Goal: Find specific page/section: Find specific page/section

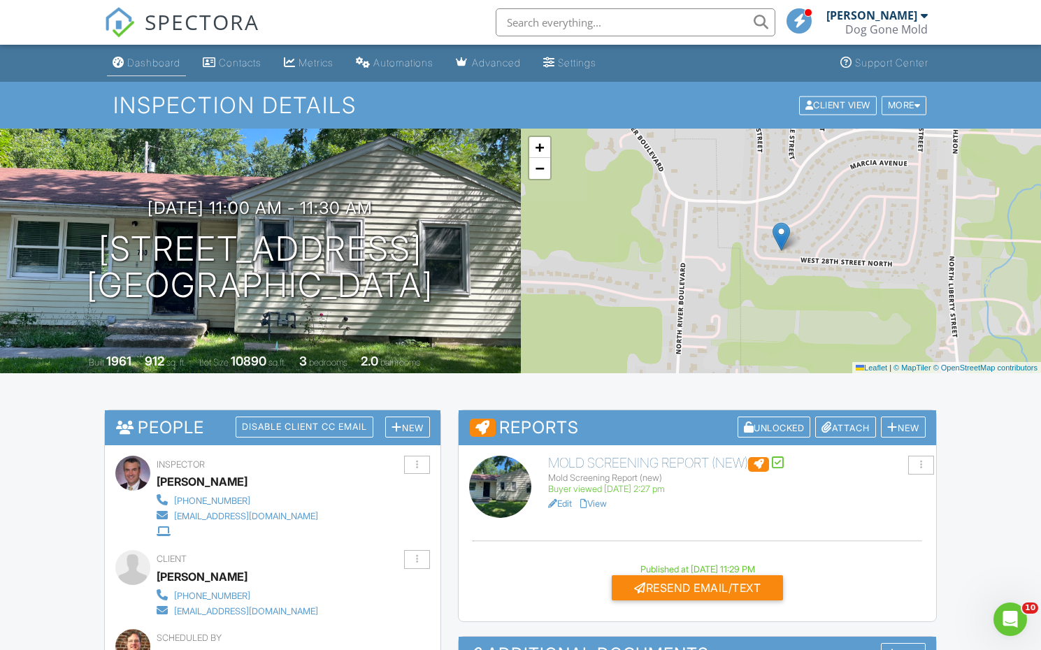
click at [154, 64] on div "Dashboard" at bounding box center [153, 63] width 53 height 12
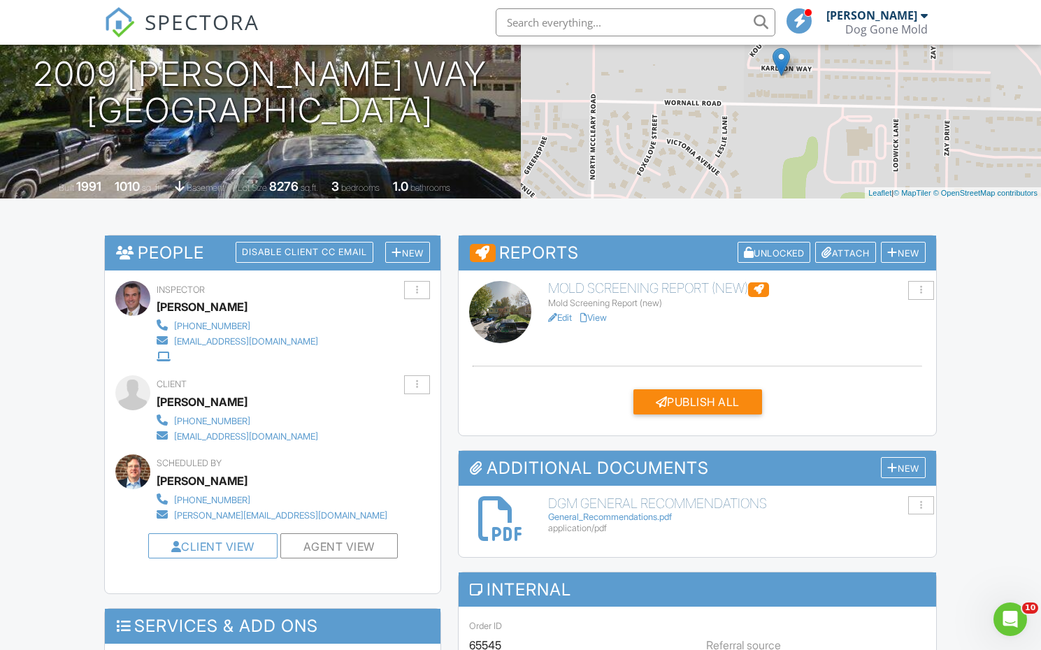
click at [572, 317] on link "Edit" at bounding box center [560, 318] width 24 height 10
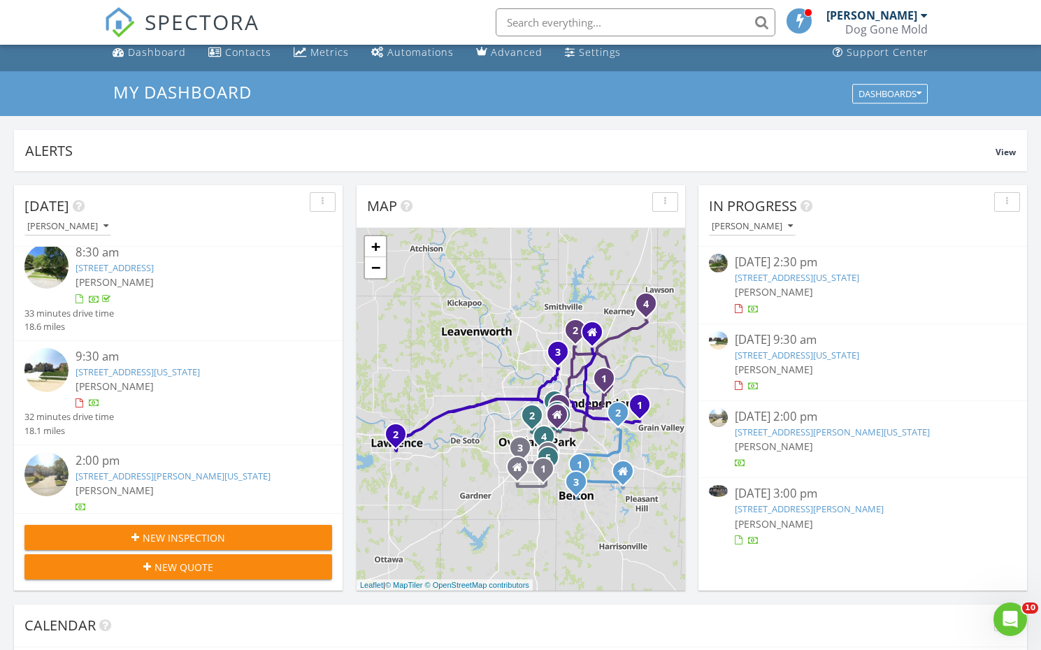
scroll to position [9, 0]
click at [190, 374] on link "3623 NE 95th Terrace, Kansas City, MO 64156" at bounding box center [138, 372] width 124 height 13
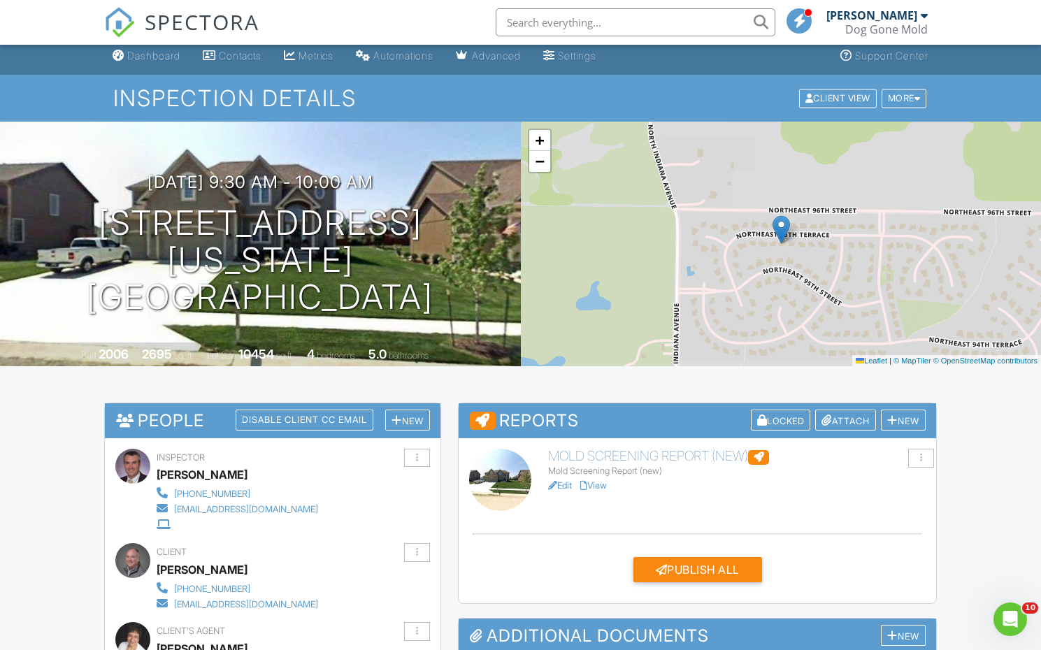
scroll to position [7, 0]
click at [568, 483] on link "Edit" at bounding box center [560, 485] width 24 height 10
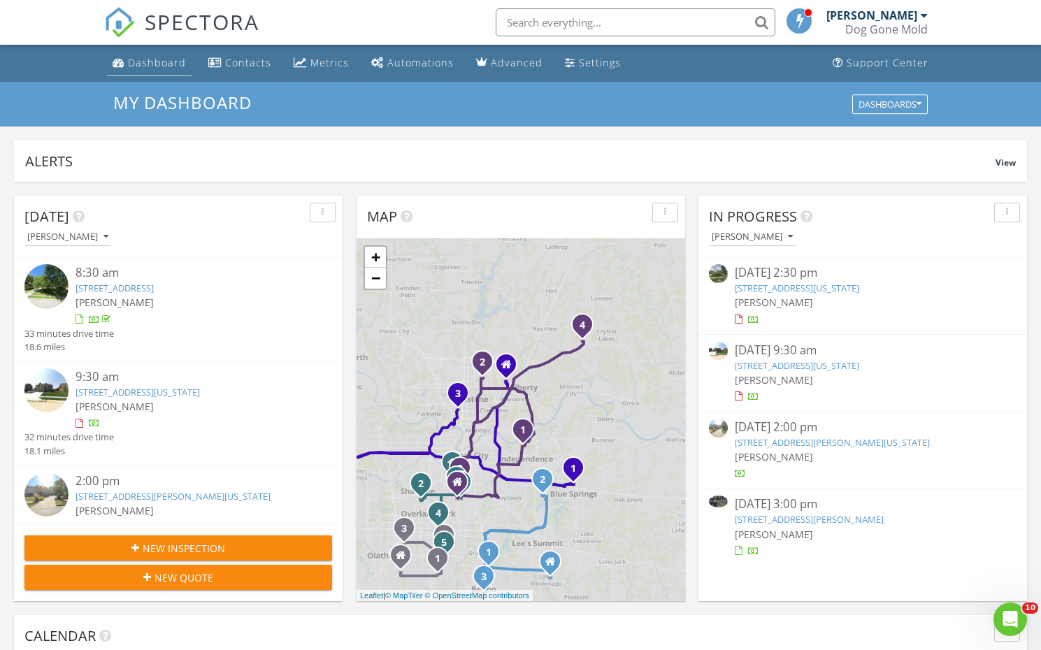
scroll to position [2, 0]
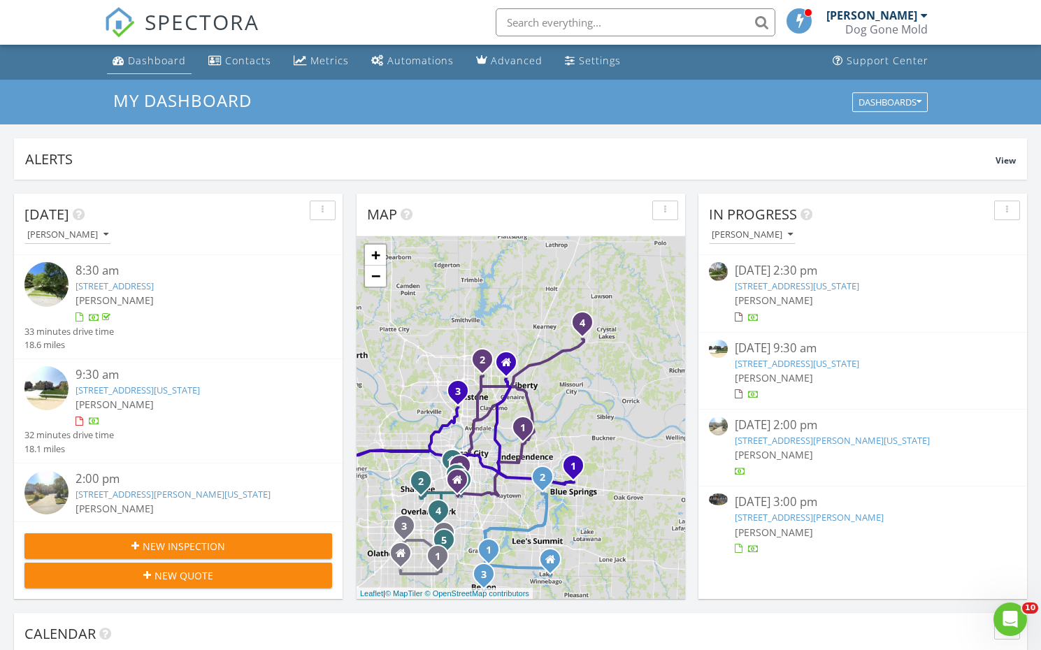
click at [157, 62] on div "Dashboard" at bounding box center [157, 60] width 58 height 13
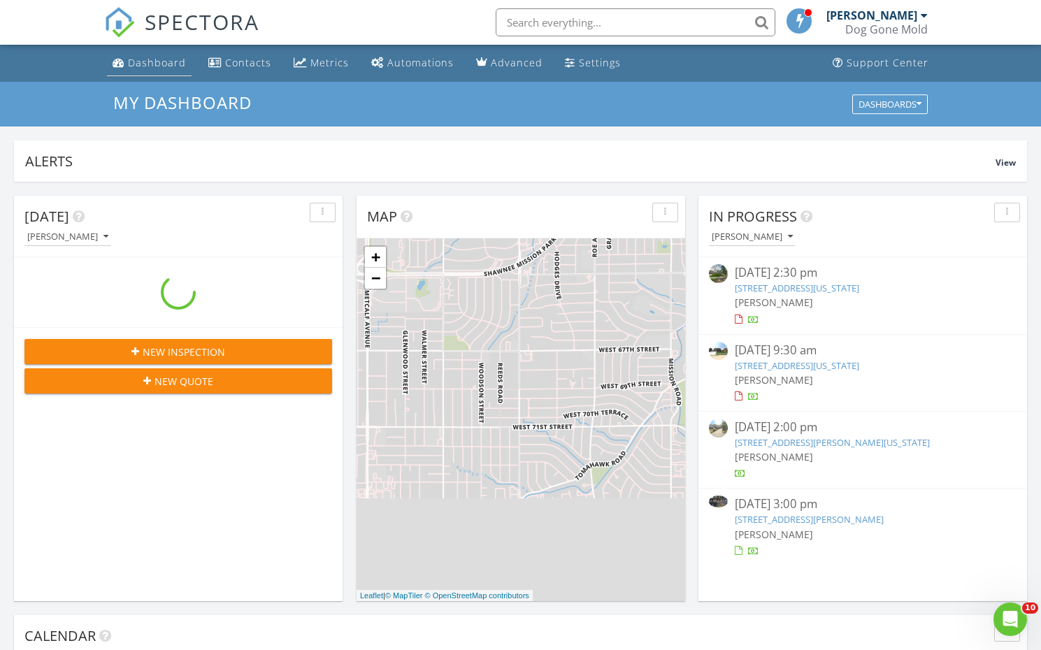
scroll to position [1273, 1042]
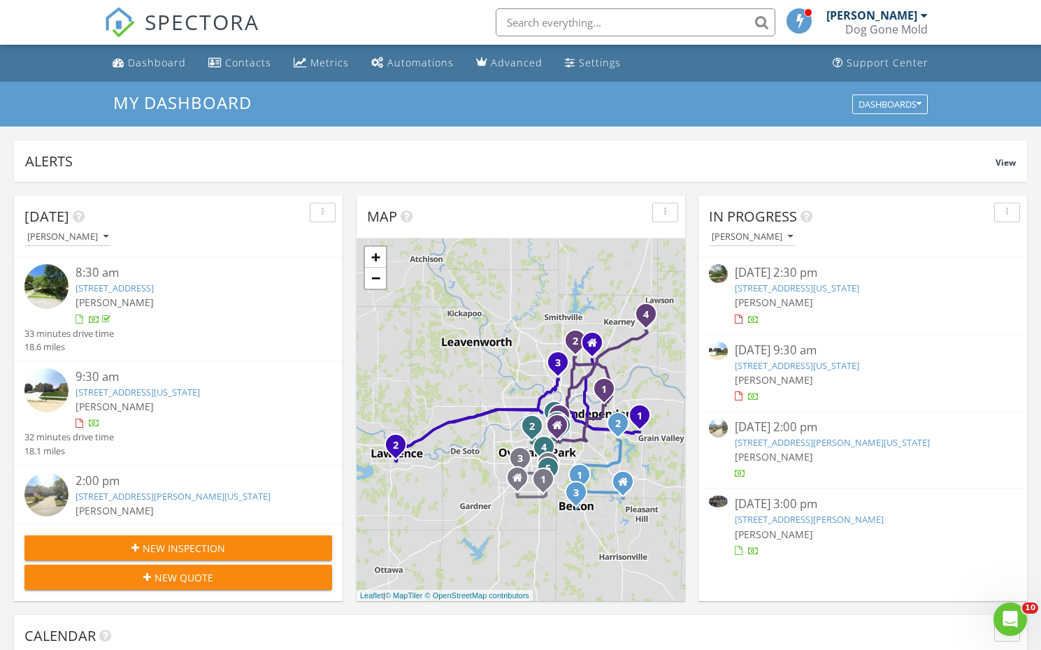
click at [638, 25] on input "text" at bounding box center [636, 22] width 280 height 28
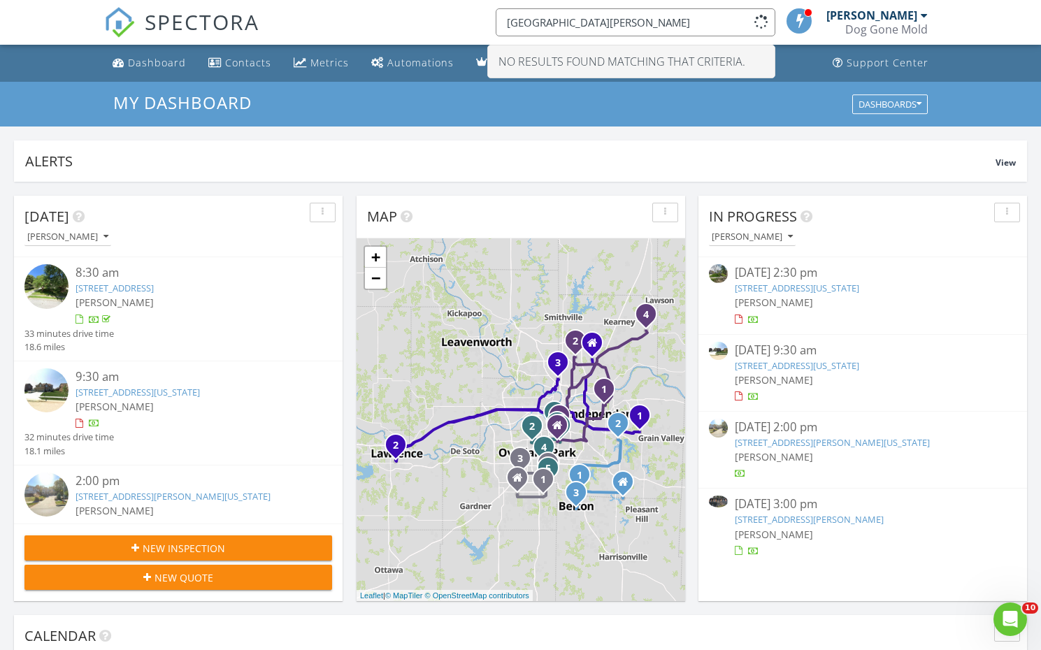
type input "4943 Ward Parkway"
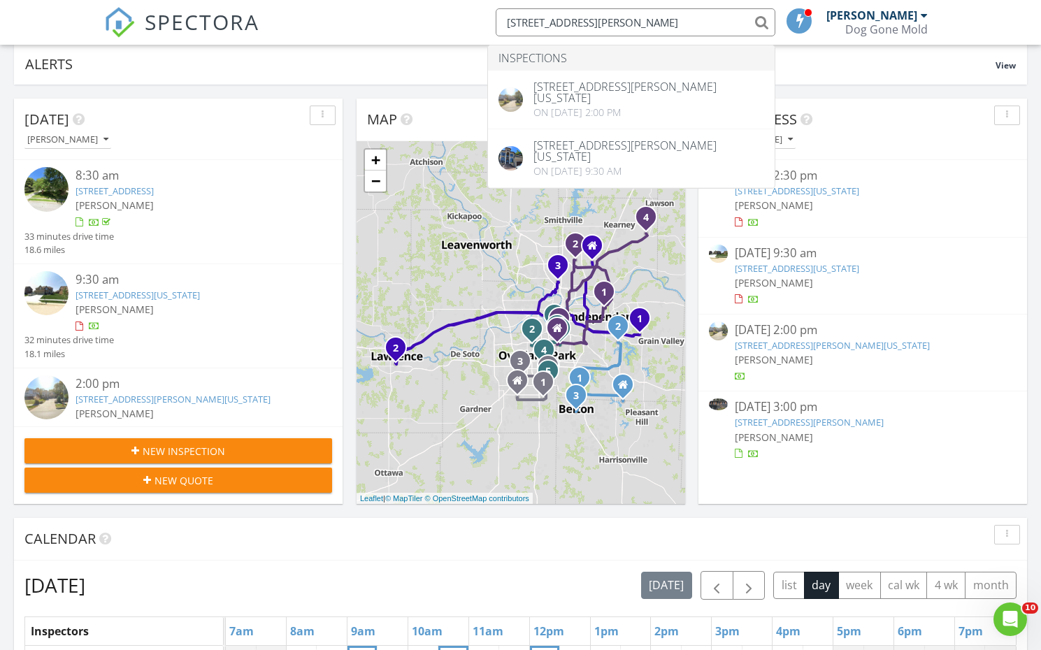
scroll to position [72, 0]
